Goal: Information Seeking & Learning: Learn about a topic

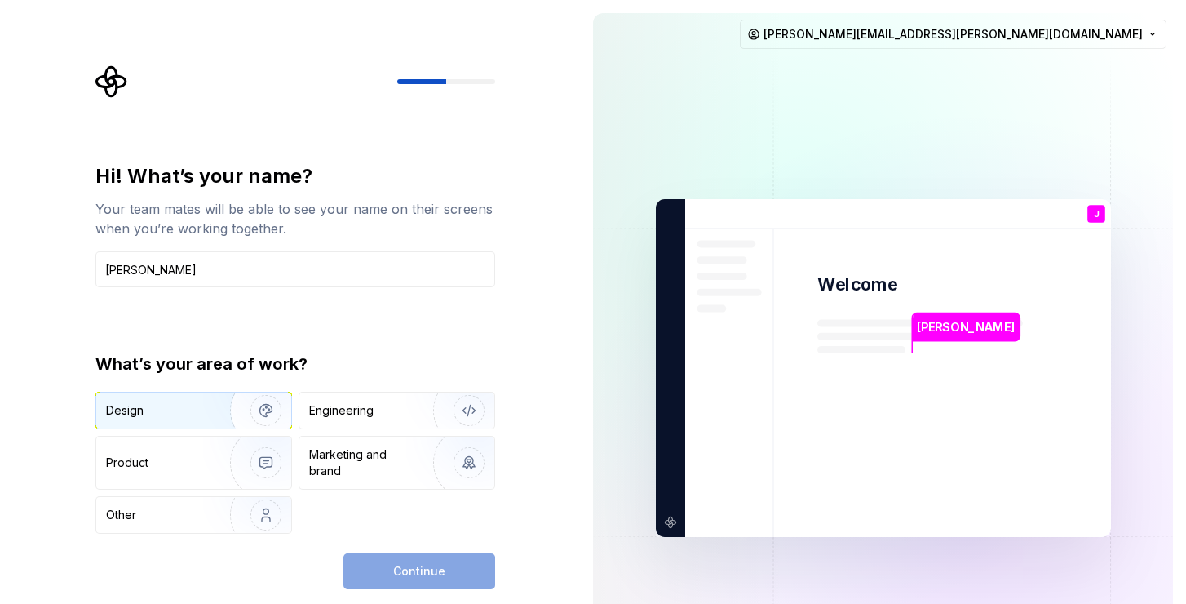
type input "[PERSON_NAME]"
click at [269, 404] on img "button" at bounding box center [255, 410] width 104 height 109
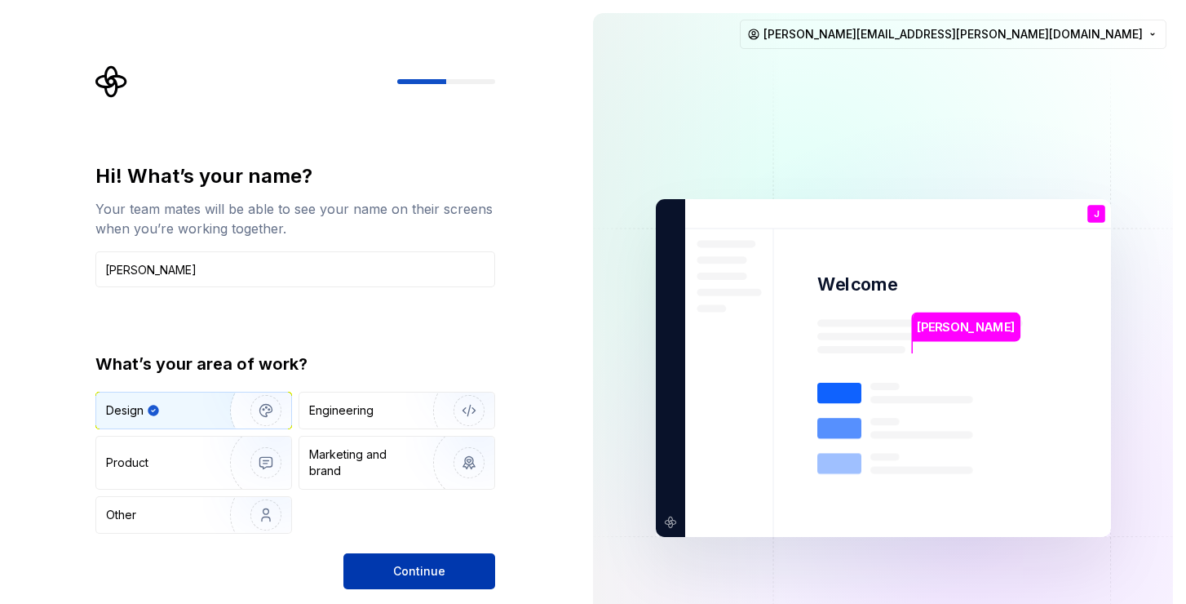
click at [419, 573] on span "Continue" at bounding box center [419, 571] width 52 height 16
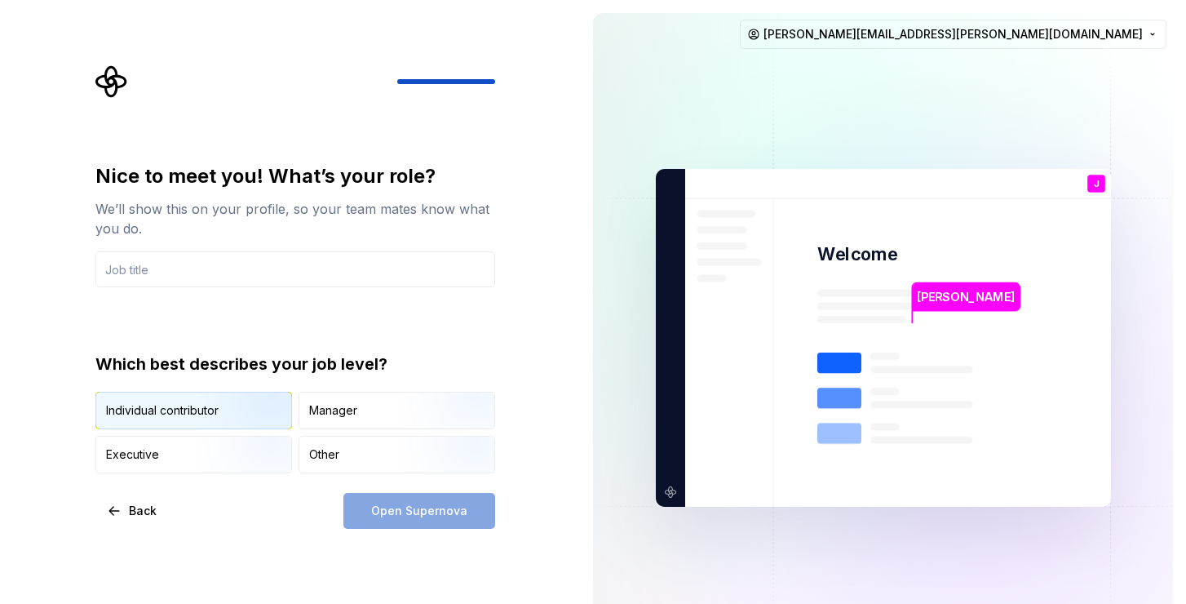
click at [205, 416] on img "button" at bounding box center [252, 430] width 104 height 109
click at [185, 256] on input "text" at bounding box center [295, 269] width 400 height 36
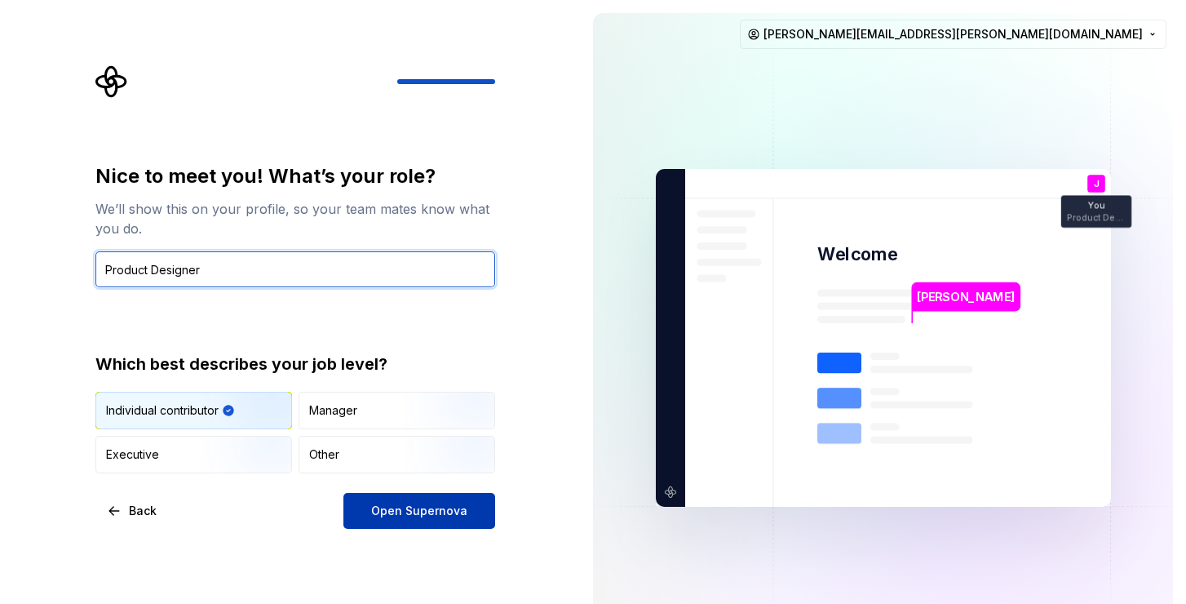
type input "Product Designer"
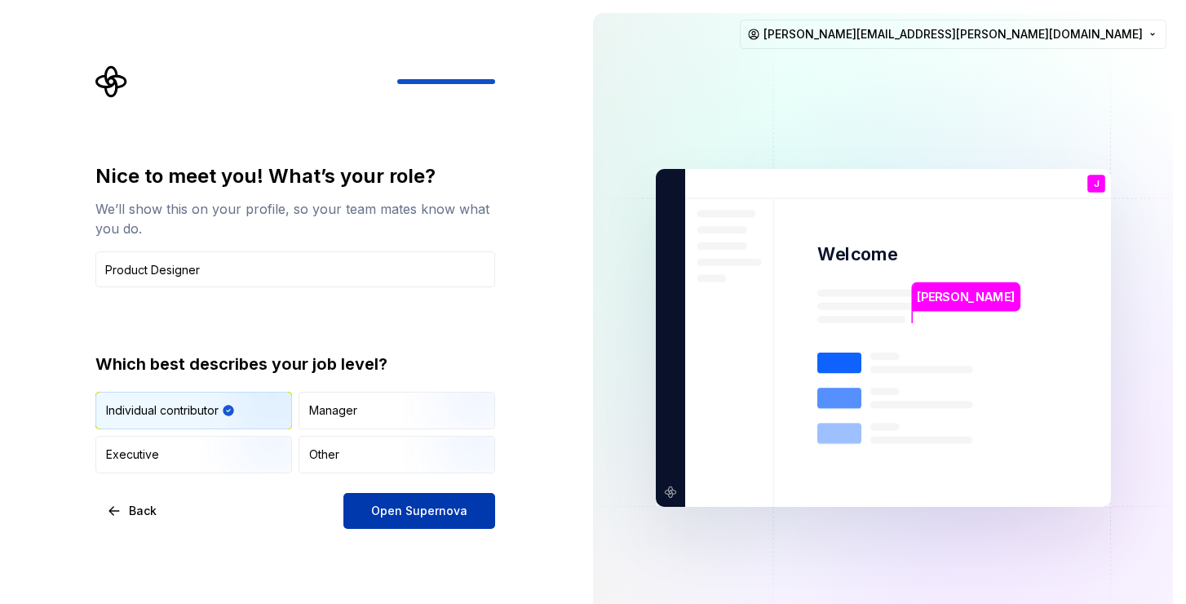
click at [388, 517] on span "Open Supernova" at bounding box center [419, 511] width 96 height 16
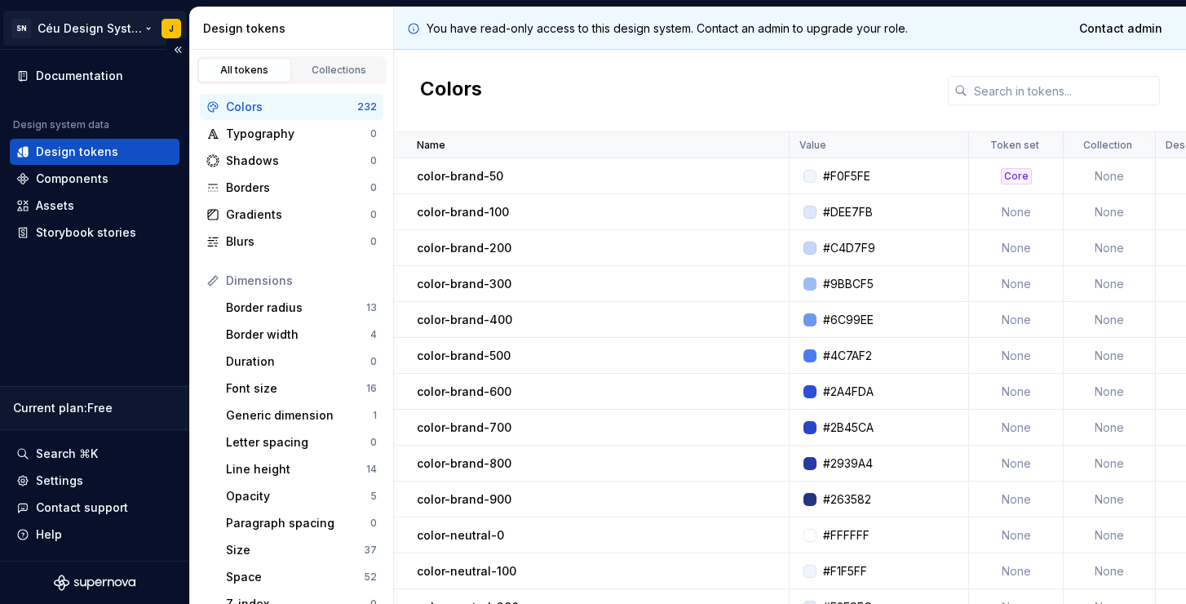
click at [74, 28] on html "SN Céu Design System J Documentation Design system data Design tokens Component…" at bounding box center [593, 302] width 1186 height 604
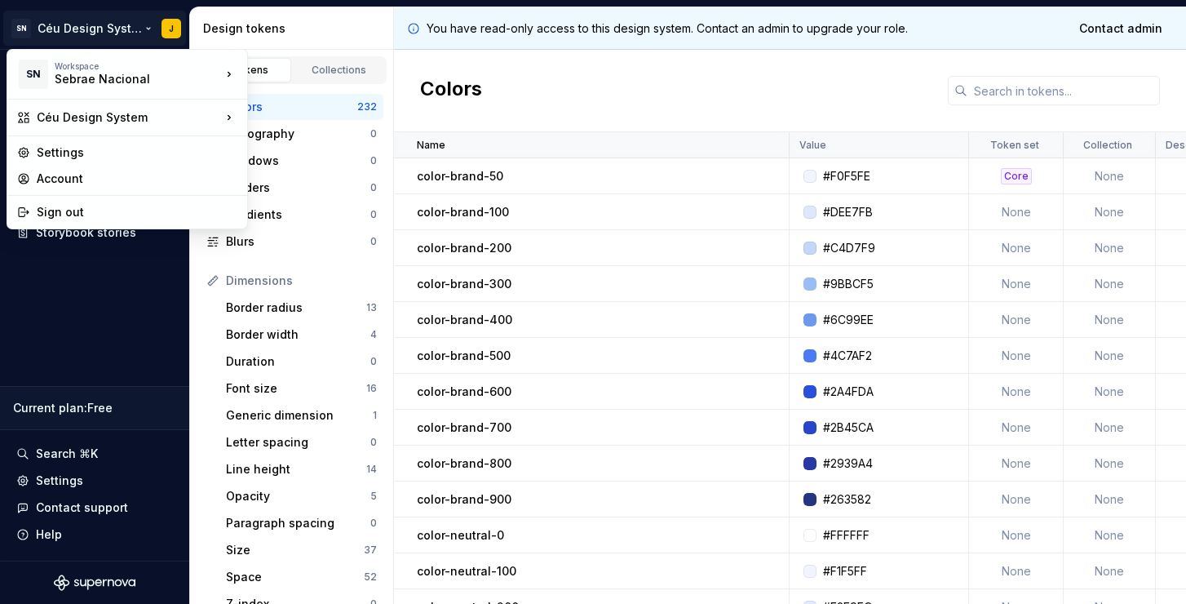
click at [95, 321] on html "SN Céu Design System J Documentation Design system data Design tokens Component…" at bounding box center [593, 302] width 1186 height 604
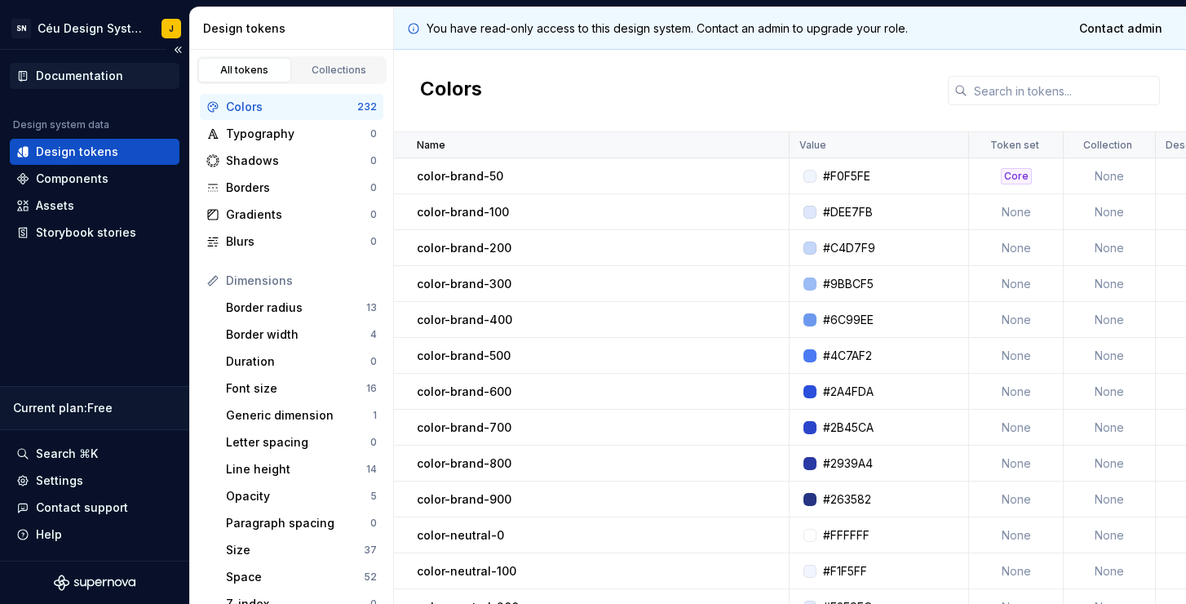
click at [84, 76] on div "Documentation" at bounding box center [79, 76] width 87 height 16
